Goal: Task Accomplishment & Management: Manage account settings

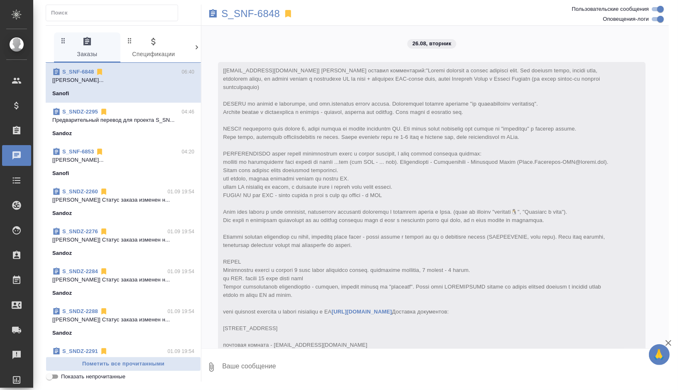
scroll to position [4199, 0]
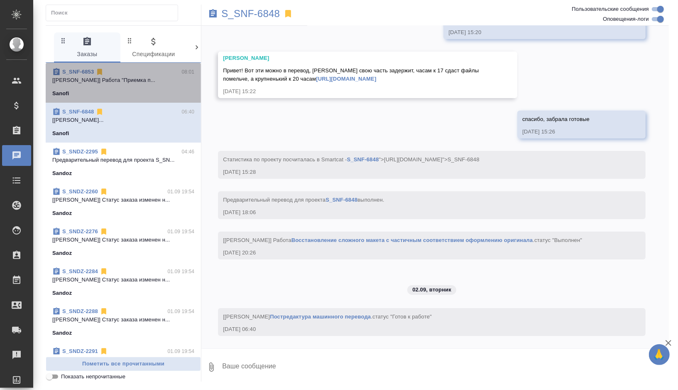
click at [141, 88] on span "S_SNF-6853 08:01 [[PERSON_NAME]] Работа "Приемка п... Sanofi" at bounding box center [123, 83] width 142 height 30
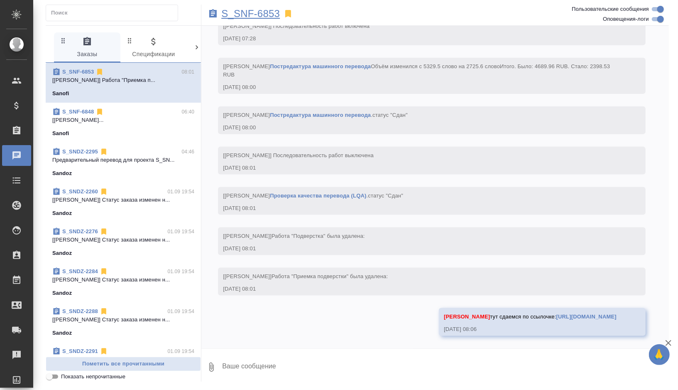
scroll to position [2805, 0]
click at [270, 14] on p "S_SNF-6853" at bounding box center [250, 14] width 59 height 8
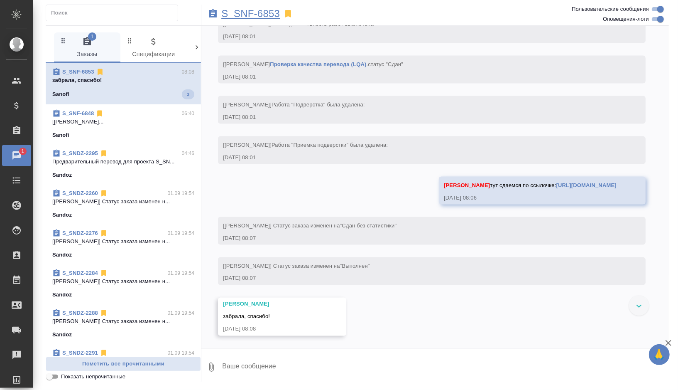
scroll to position [2937, 0]
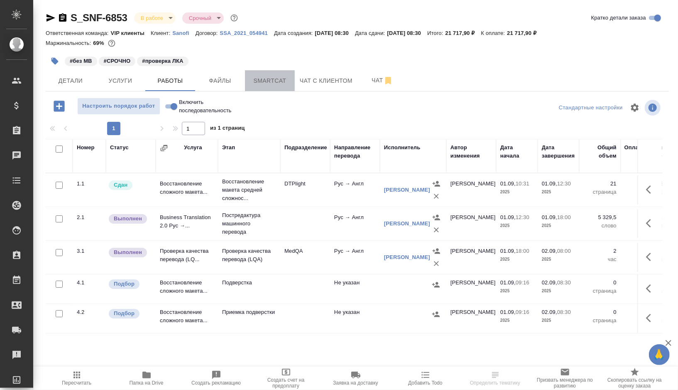
click at [265, 80] on span "Smartcat" at bounding box center [270, 81] width 40 height 10
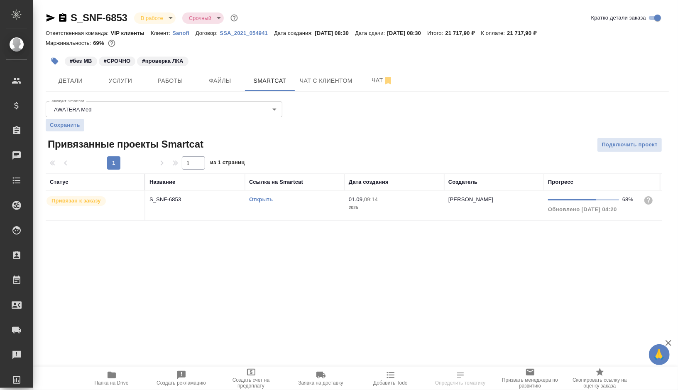
click at [305, 212] on td "Открыть" at bounding box center [295, 205] width 100 height 29
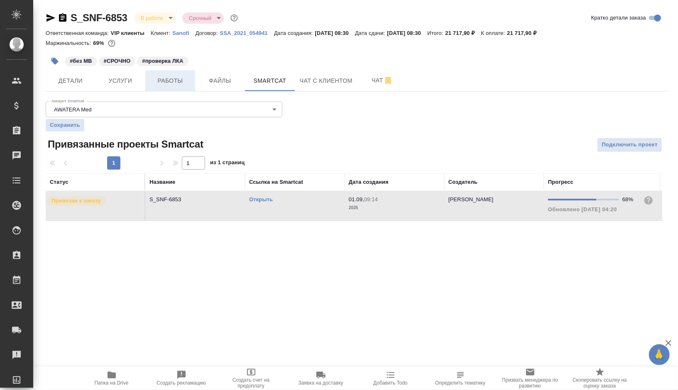
click at [174, 86] on span "Работы" at bounding box center [170, 81] width 40 height 10
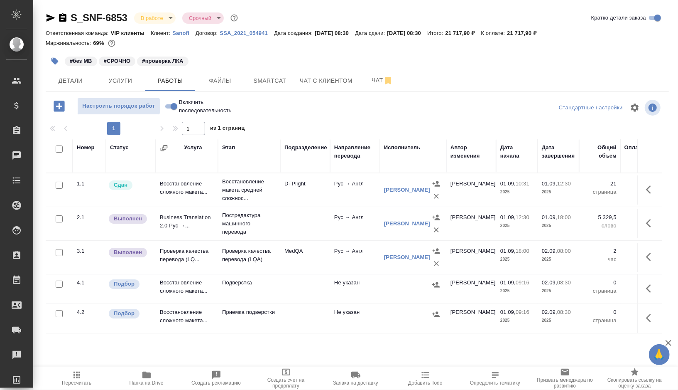
click at [76, 381] on span "Пересчитать" at bounding box center [76, 383] width 29 height 6
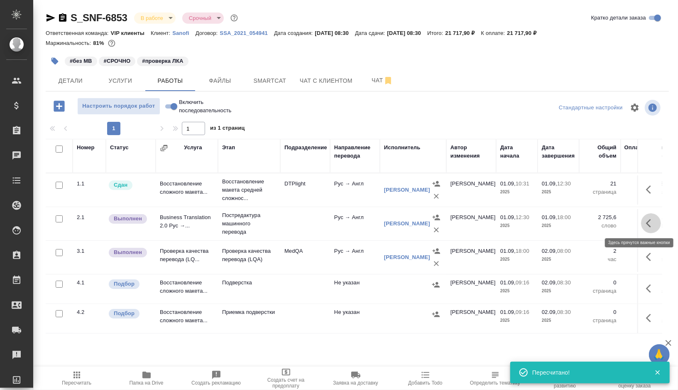
click at [652, 221] on icon "button" at bounding box center [651, 223] width 10 height 10
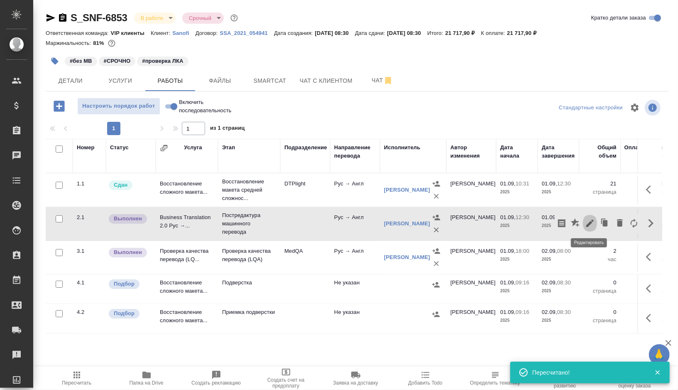
click at [592, 222] on icon "button" at bounding box center [590, 222] width 7 height 7
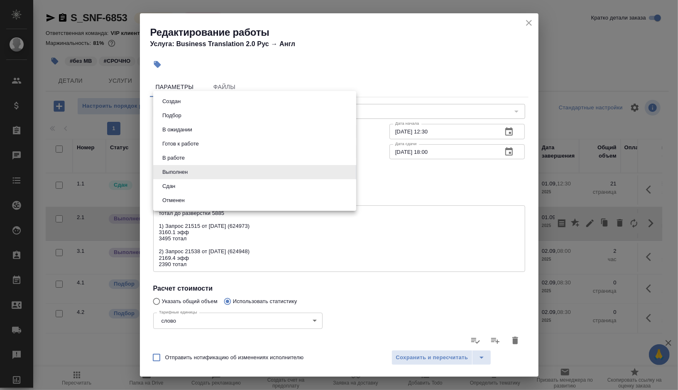
click at [349, 173] on body "🙏 .cls-1 fill:#fff; AWATERA Gorshkova Valentina Клиенты Спецификации Заказы 0 Ч…" at bounding box center [339, 195] width 678 height 390
click at [248, 187] on li "Сдан" at bounding box center [254, 186] width 203 height 14
type input "closed"
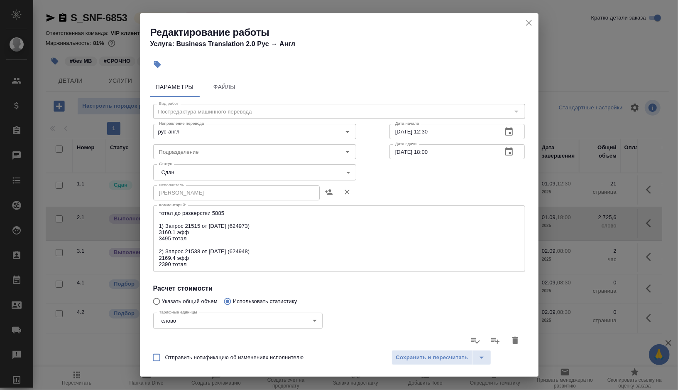
click at [275, 356] on span "Отправить нотификацию об изменениях исполнителю" at bounding box center [234, 357] width 139 height 8
click at [165, 356] on input "Отправить нотификацию об изменениях исполнителю" at bounding box center [156, 357] width 17 height 17
checkbox input "true"
click at [433, 360] on span "Сохранить и пересчитать" at bounding box center [432, 358] width 72 height 10
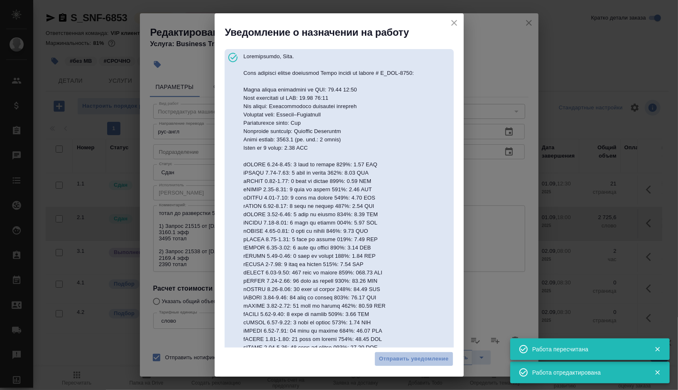
click at [433, 360] on span "Отправить уведомление" at bounding box center [414, 359] width 70 height 10
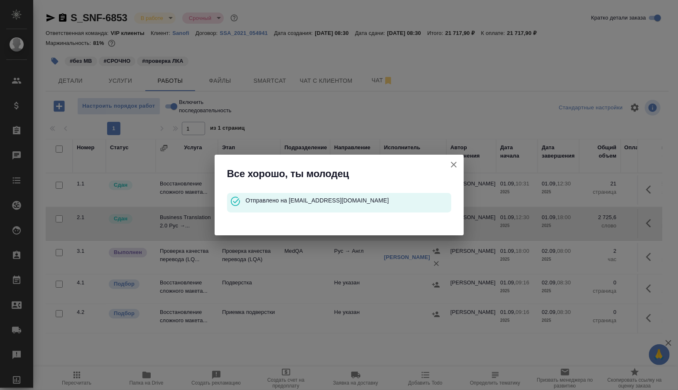
click at [453, 164] on icon "button" at bounding box center [454, 165] width 6 height 6
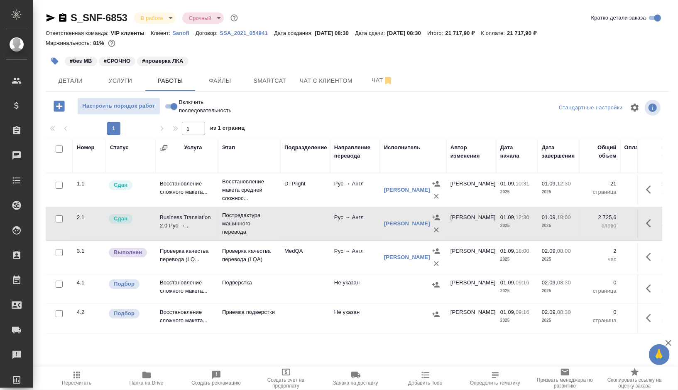
click at [313, 261] on td "MedQA" at bounding box center [305, 257] width 50 height 29
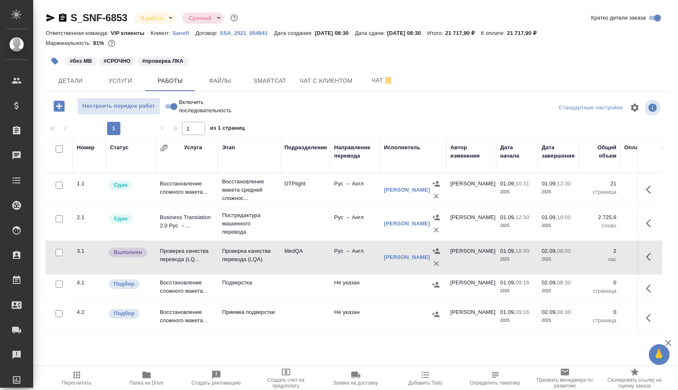
click at [313, 261] on td "MedQA" at bounding box center [305, 257] width 50 height 29
click at [651, 252] on icon "button" at bounding box center [651, 257] width 10 height 10
click at [586, 256] on icon "button" at bounding box center [590, 257] width 10 height 10
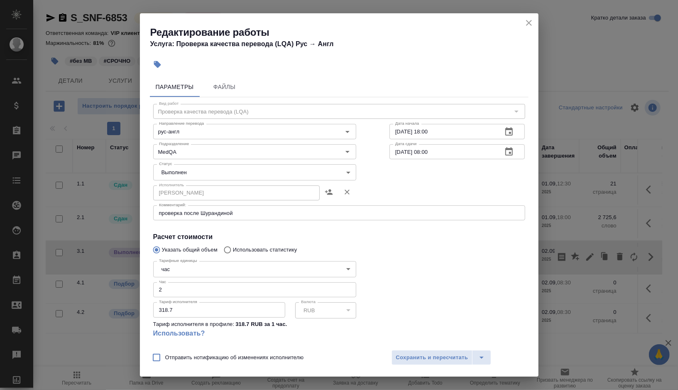
click at [349, 173] on body "🙏 .cls-1 fill:#fff; AWATERA Gorshkova Valentina Клиенты Спецификации Заказы 0 Ч…" at bounding box center [339, 195] width 678 height 390
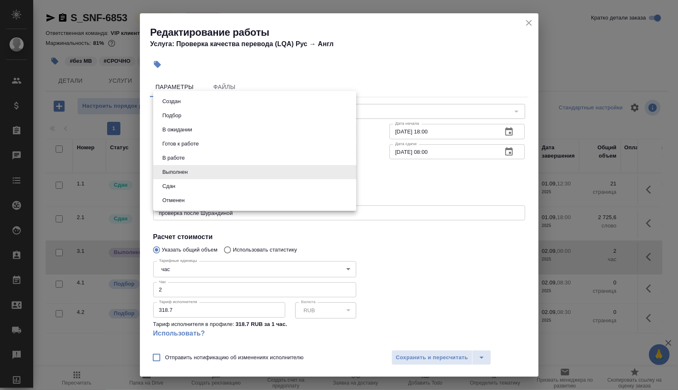
click at [220, 185] on li "Сдан" at bounding box center [254, 186] width 203 height 14
type input "closed"
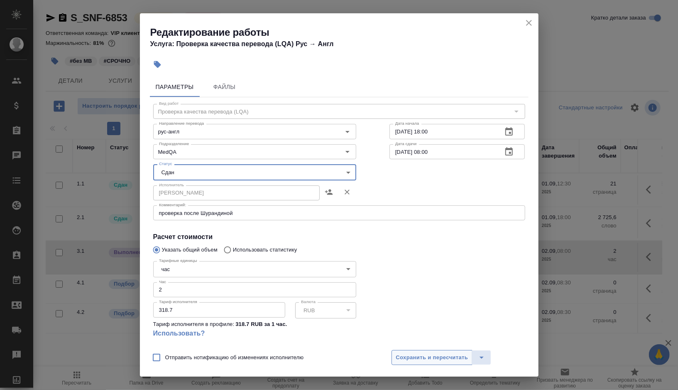
click at [427, 360] on span "Сохранить и пересчитать" at bounding box center [432, 358] width 72 height 10
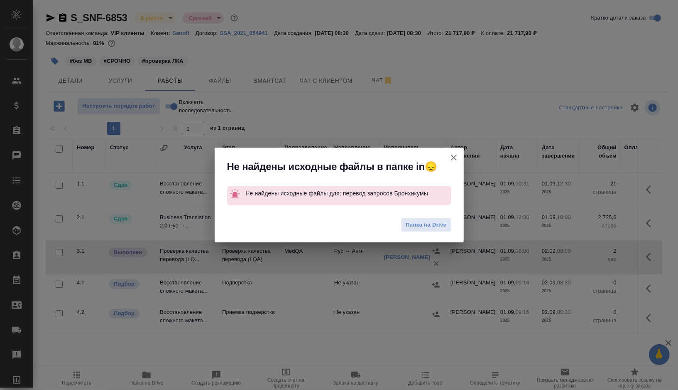
click at [456, 157] on icon "button" at bounding box center [454, 157] width 10 height 10
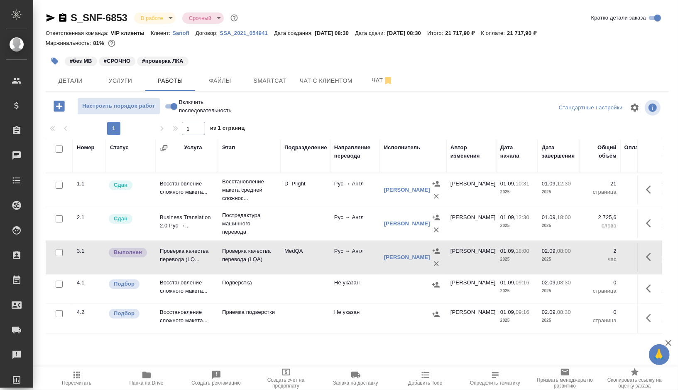
click at [173, 103] on input "Включить последовательность" at bounding box center [174, 106] width 30 height 10
checkbox input "true"
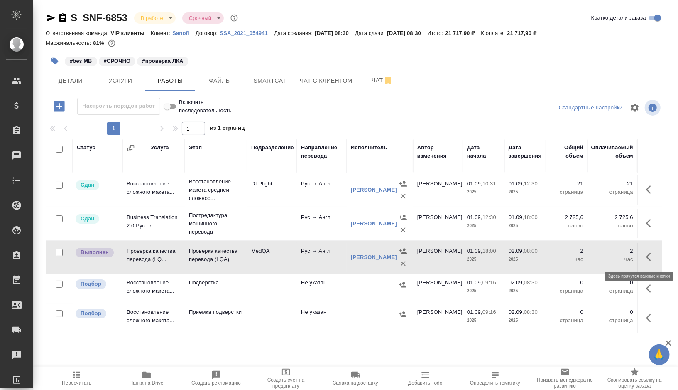
click at [659, 259] on button "button" at bounding box center [651, 257] width 20 height 20
click at [587, 255] on icon "button" at bounding box center [590, 257] width 10 height 10
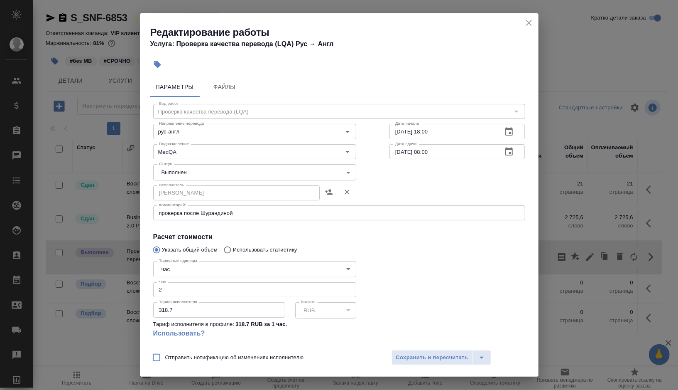
click at [340, 170] on body "🙏 .cls-1 fill:#fff; AWATERA Gorshkova Valentina Клиенты Спецификации Заказы 0 Ч…" at bounding box center [339, 195] width 678 height 390
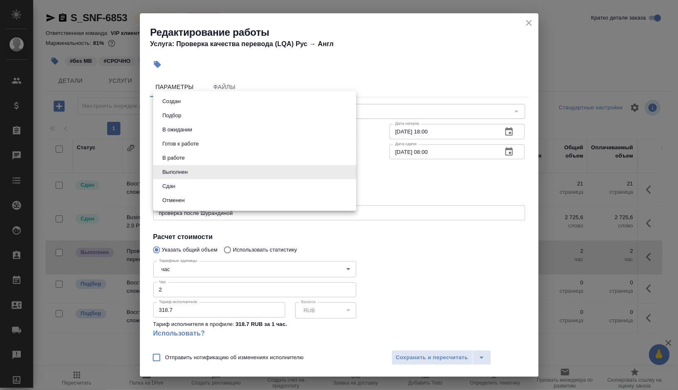
click at [229, 183] on li "Сдан" at bounding box center [254, 186] width 203 height 14
type input "closed"
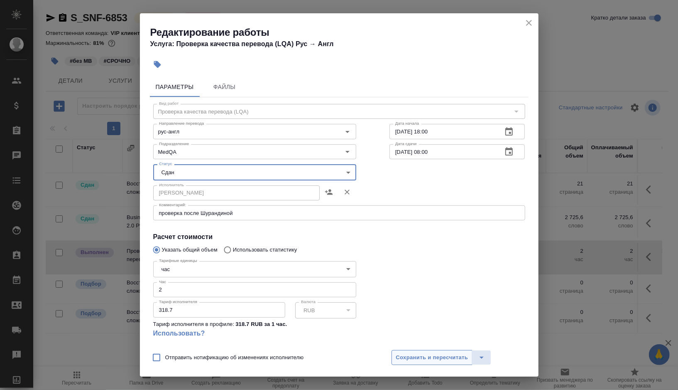
click at [455, 359] on span "Сохранить и пересчитать" at bounding box center [432, 358] width 72 height 10
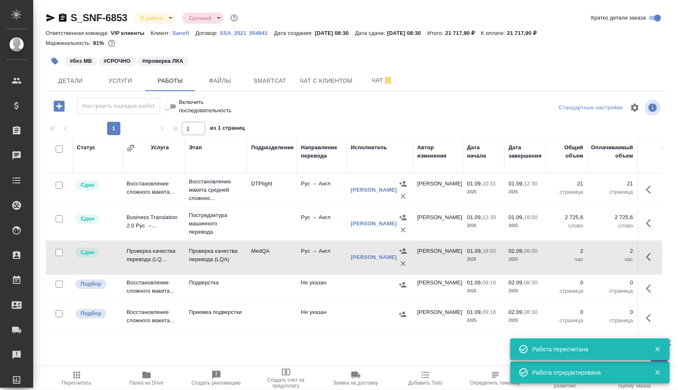
click at [59, 284] on input "checkbox" at bounding box center [59, 283] width 7 height 7
checkbox input "true"
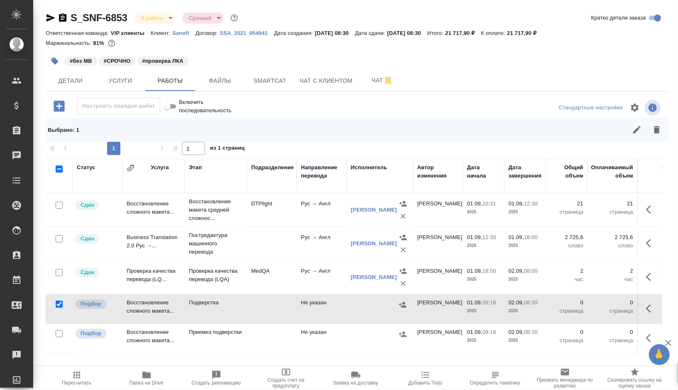
click at [59, 332] on input "checkbox" at bounding box center [59, 333] width 7 height 7
checkbox input "true"
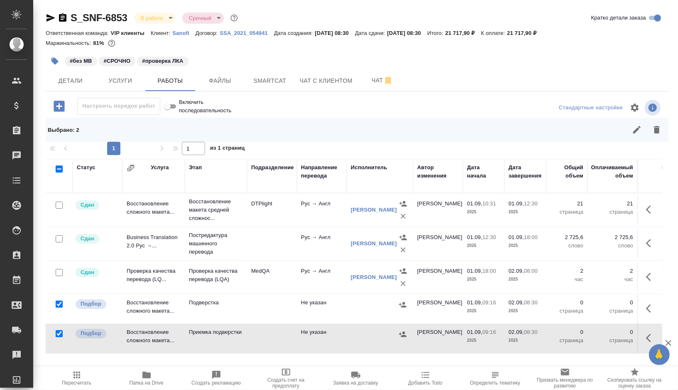
click at [658, 129] on icon "button" at bounding box center [657, 129] width 6 height 7
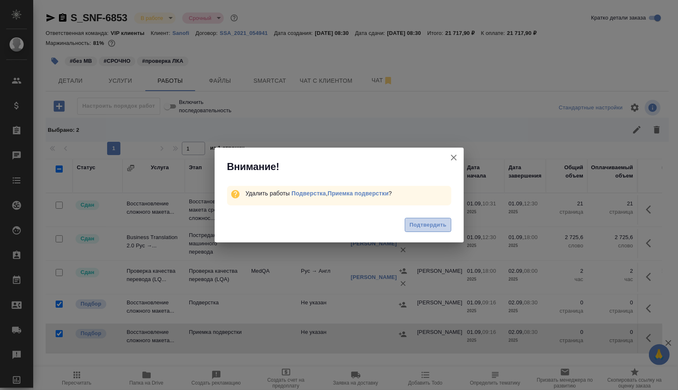
click at [435, 224] on span "Подтвердить" at bounding box center [428, 225] width 37 height 10
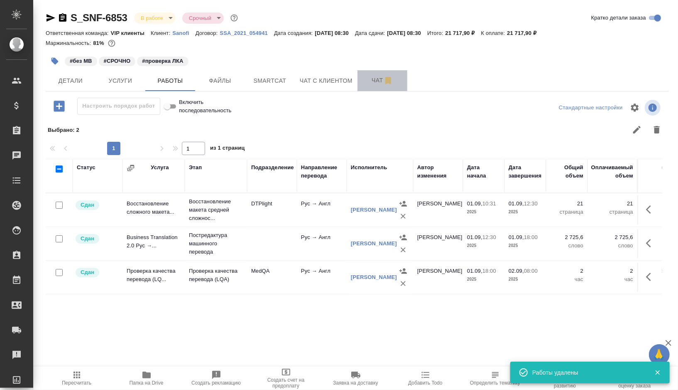
click at [369, 80] on span "Чат" at bounding box center [383, 80] width 40 height 10
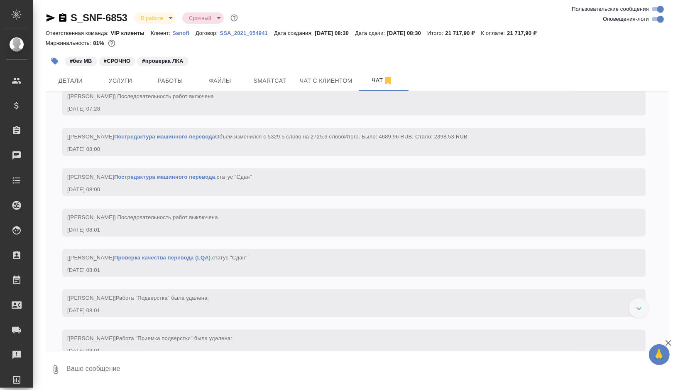
scroll to position [2703, 0]
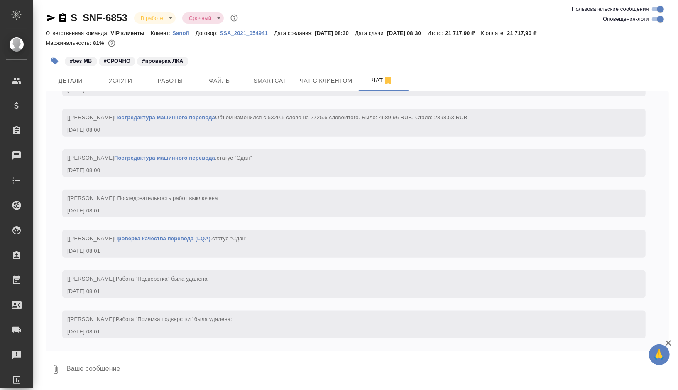
click at [108, 369] on textarea at bounding box center [368, 369] width 604 height 28
type textarea """
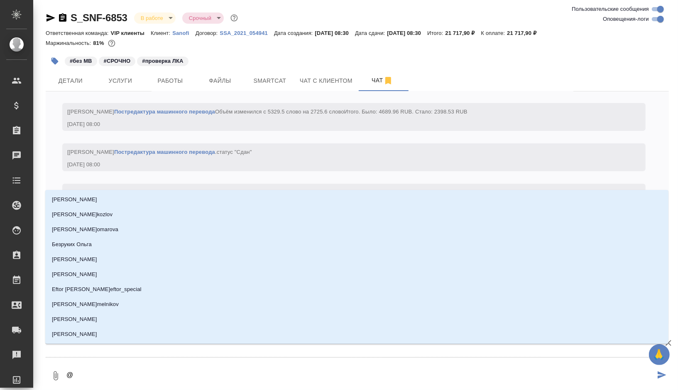
type textarea "@д"
type input "д"
type textarea "@ди"
type input "ди"
type textarea "@дил"
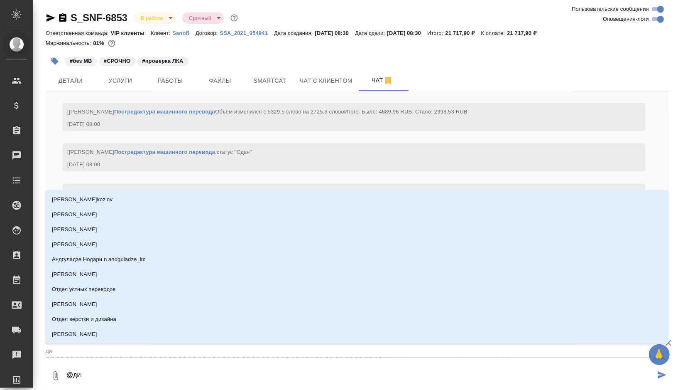
type input "дил"
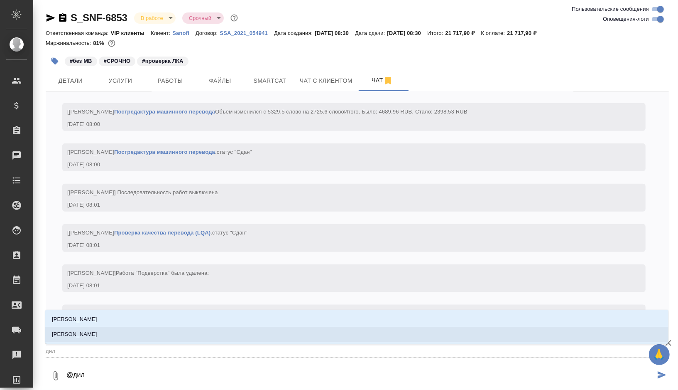
click at [107, 336] on li "[PERSON_NAME]" at bounding box center [357, 334] width 624 height 15
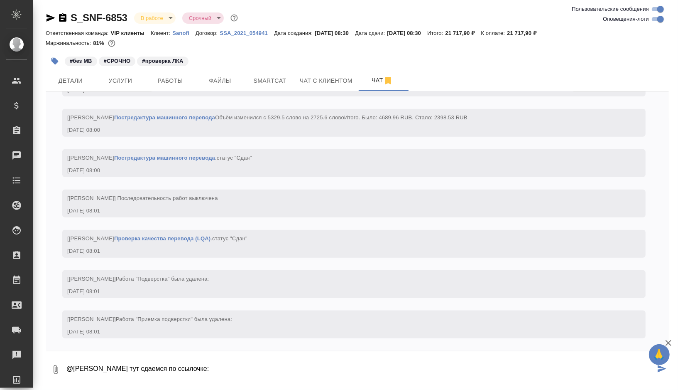
paste textarea "https://drive.awatera.com/apps/files/files/10253335?dir=/Shares/Sanofi/Orders/S…"
type textarea "@Сайдашева Диляра тут сдаемся по ссылочке: https://drive.awatera.com/apps/files…"
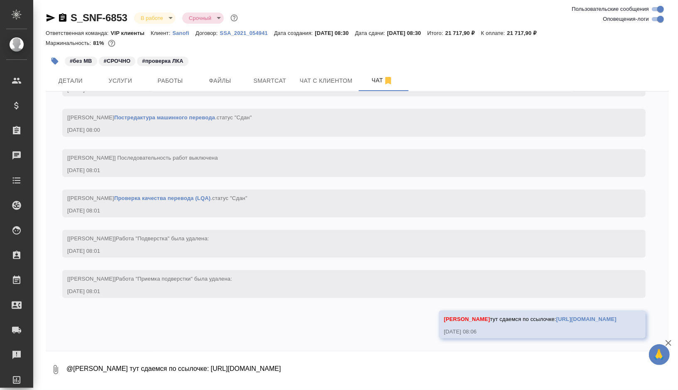
scroll to position [2752, 0]
click at [50, 15] on icon "button" at bounding box center [51, 18] width 10 height 10
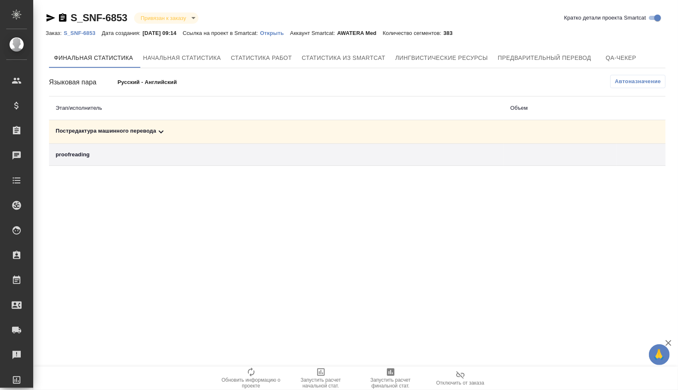
click at [193, 131] on div "Постредактура машинного перевода" at bounding box center [277, 132] width 442 height 10
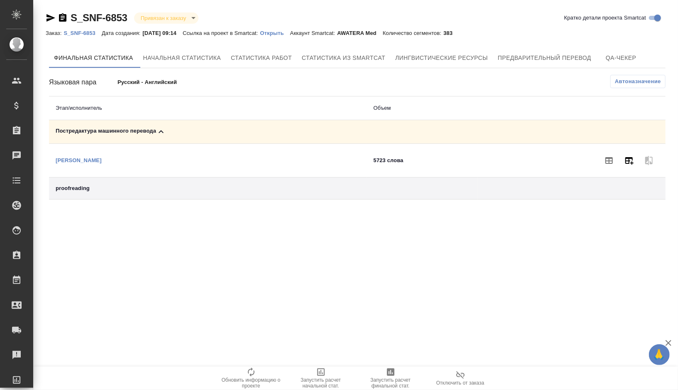
click at [627, 160] on icon "button" at bounding box center [630, 160] width 8 height 7
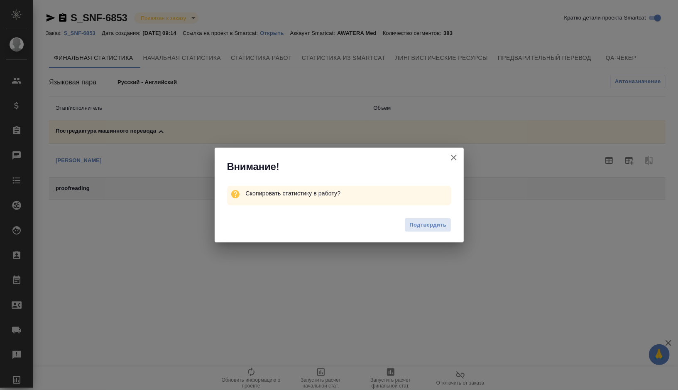
click at [422, 232] on div "Подтвердить" at bounding box center [339, 225] width 249 height 33
click at [425, 224] on span "Подтвердить" at bounding box center [428, 225] width 37 height 10
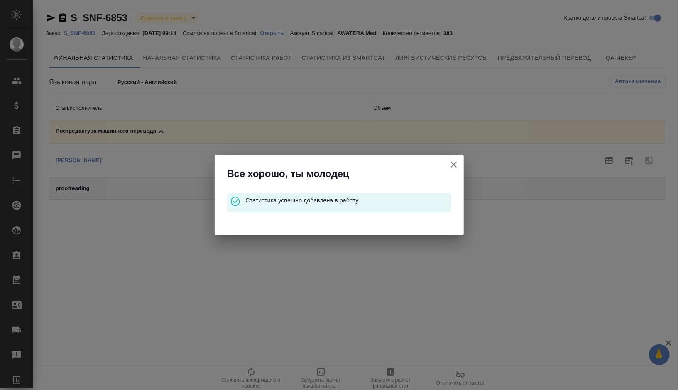
click at [457, 163] on icon "button" at bounding box center [454, 165] width 10 height 10
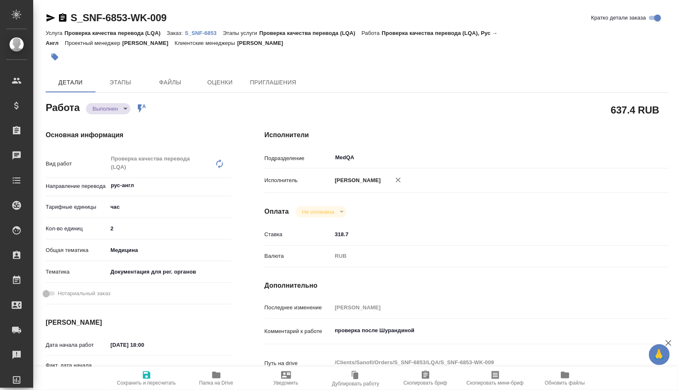
type textarea "x"
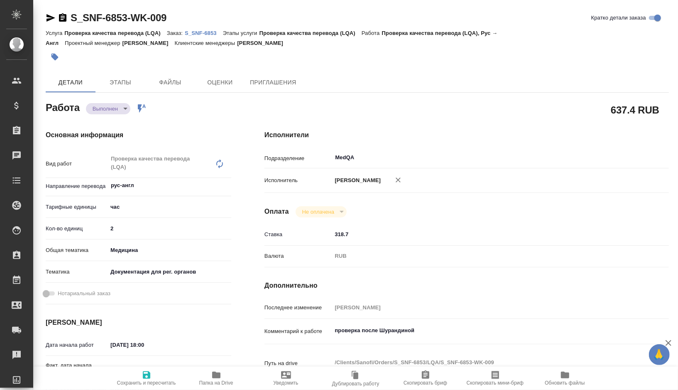
type textarea "x"
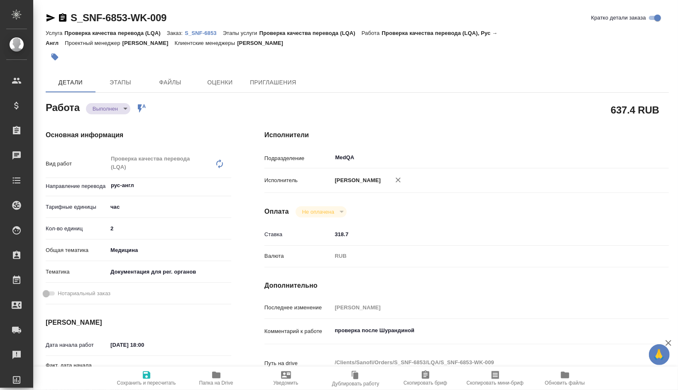
type textarea "x"
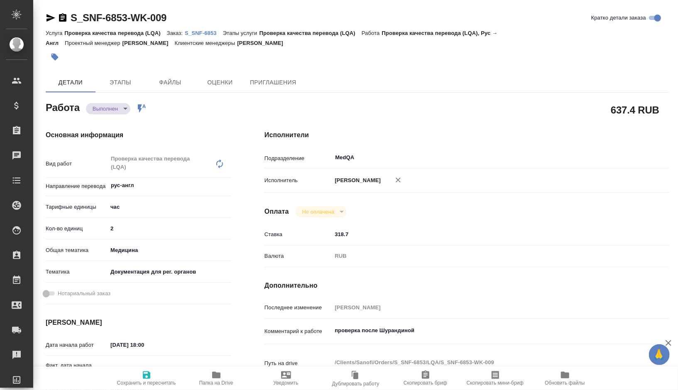
type textarea "x"
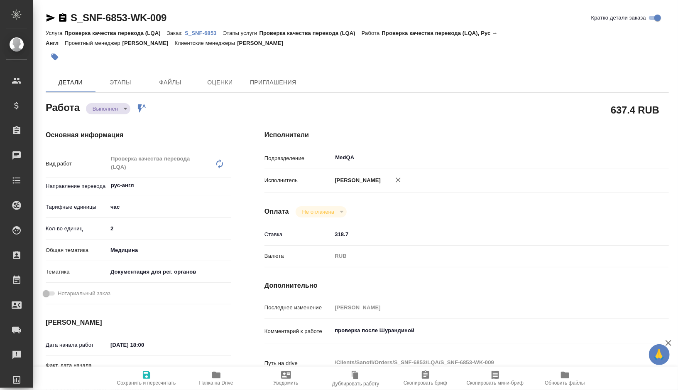
click at [217, 383] on span "Папка на Drive" at bounding box center [216, 383] width 34 height 6
type textarea "x"
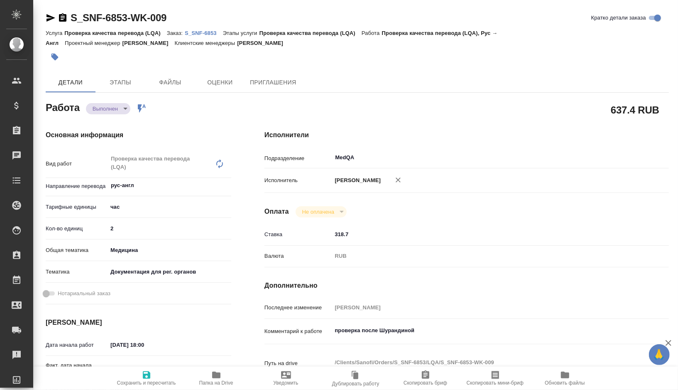
type textarea "x"
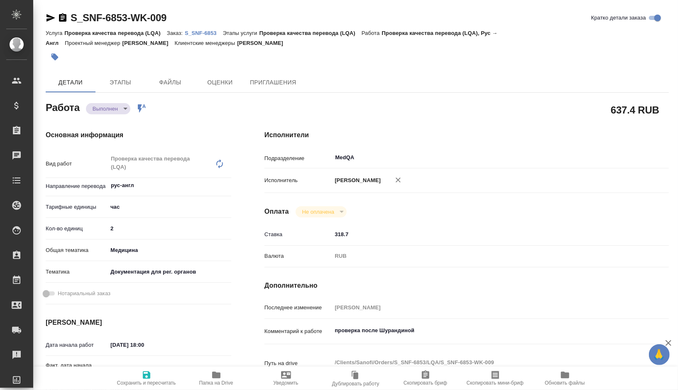
type textarea "x"
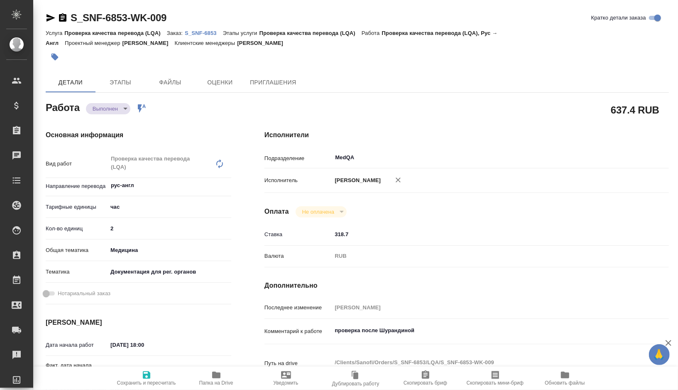
type textarea "x"
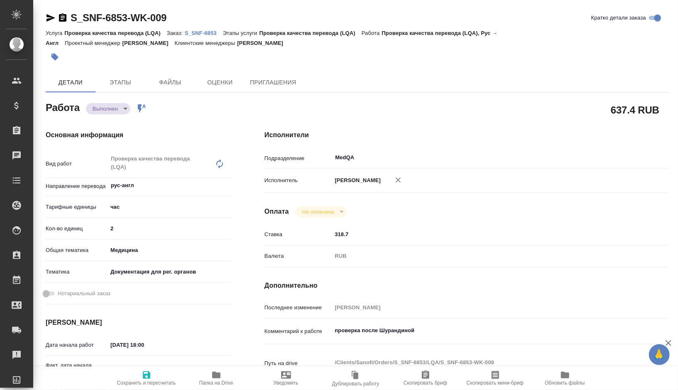
type textarea "x"
click at [217, 376] on icon "button" at bounding box center [216, 374] width 8 height 7
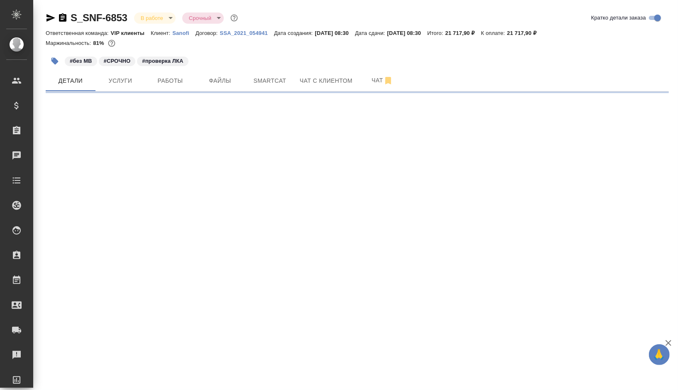
select select "RU"
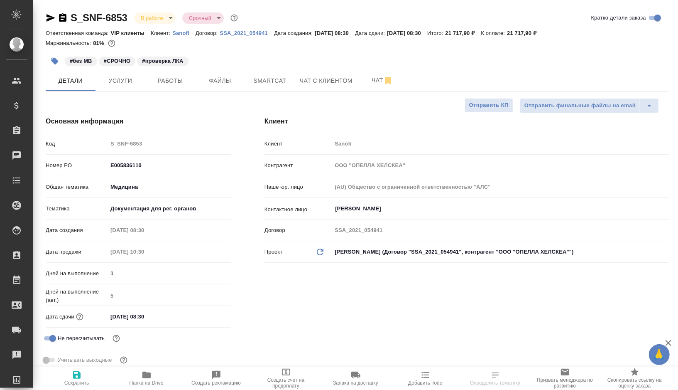
click at [168, 16] on body "🙏 .cls-1 fill:#fff; AWATERA [PERSON_NAME] Спецификации Заказы Чаты Todo Проекты…" at bounding box center [339, 195] width 678 height 390
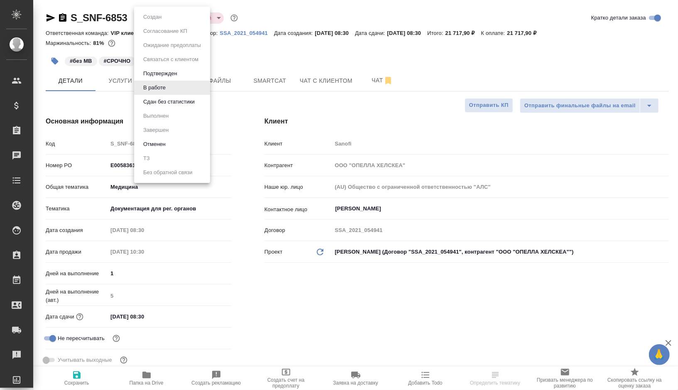
type textarea "x"
click at [159, 103] on button "Сдан без статистики" at bounding box center [169, 101] width 57 height 9
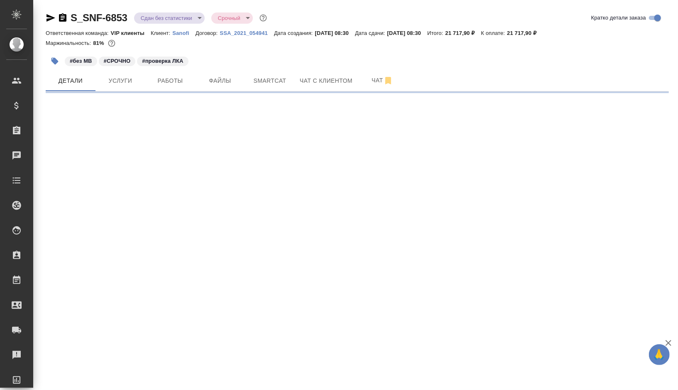
select select "RU"
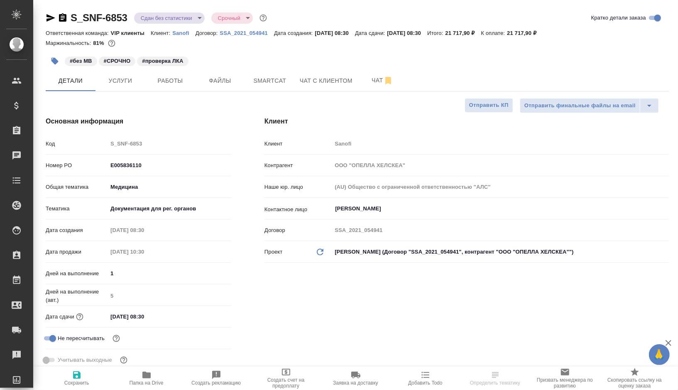
type textarea "x"
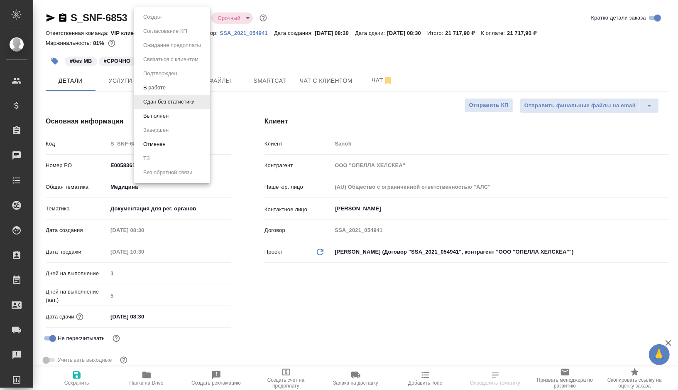
click at [194, 13] on body "🙏 .cls-1 fill:#fff; AWATERA [PERSON_NAME] Спецификации Заказы 0 Чаты Todo Проек…" at bounding box center [339, 195] width 678 height 390
click at [162, 118] on button "Выполнен" at bounding box center [156, 115] width 30 height 9
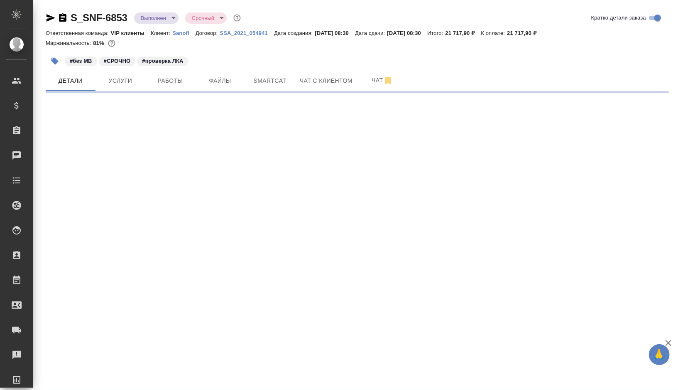
select select "RU"
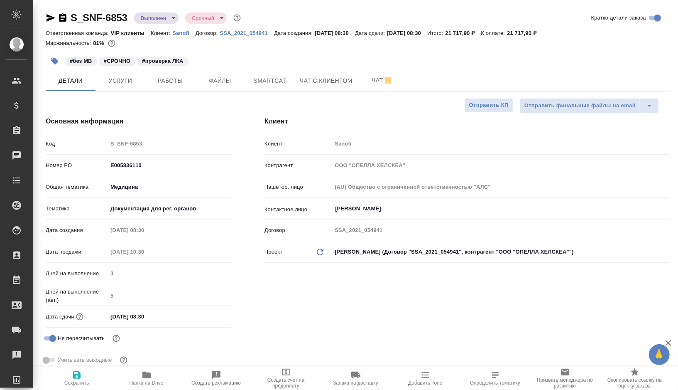
type textarea "x"
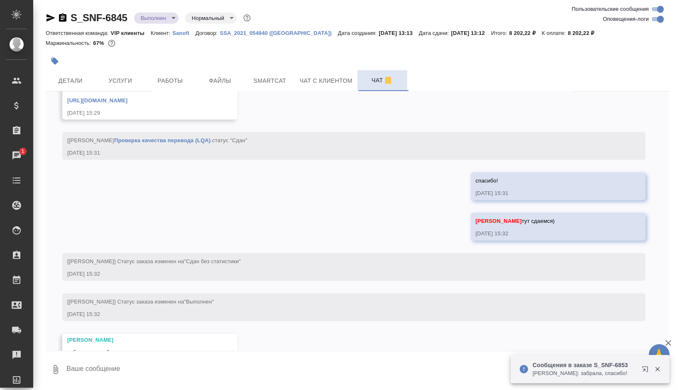
scroll to position [5228, 0]
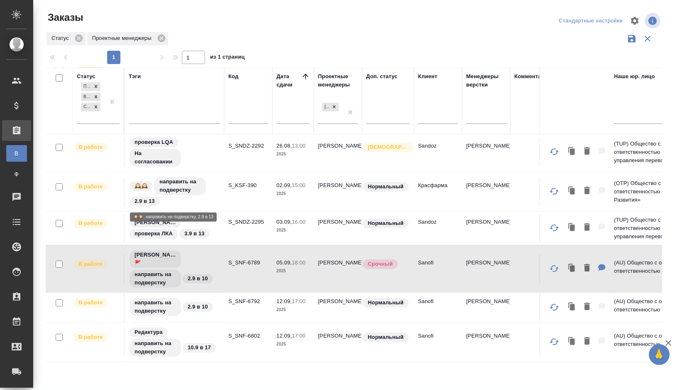
scroll to position [91, 0]
